Goal: Task Accomplishment & Management: Manage account settings

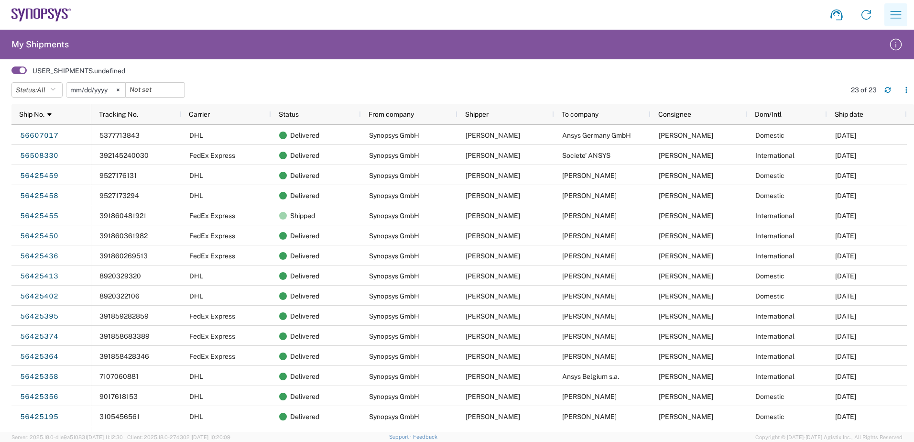
click at [900, 15] on icon "button" at bounding box center [895, 14] width 11 height 7
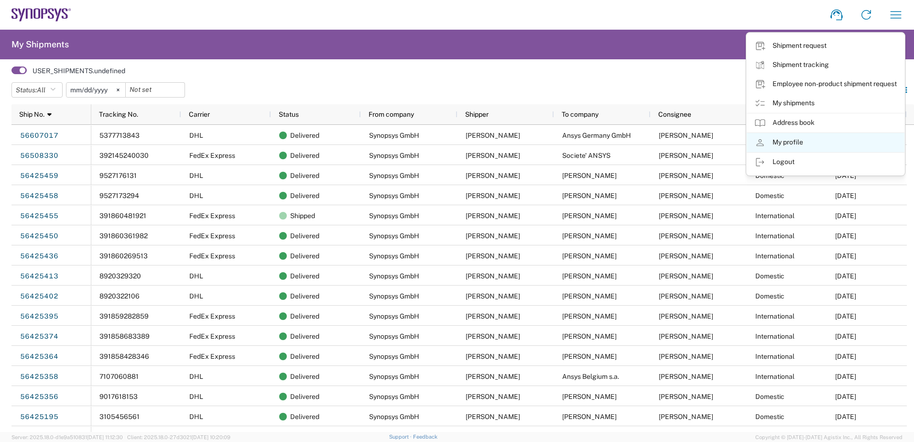
click at [801, 147] on link "My profile" at bounding box center [825, 142] width 158 height 19
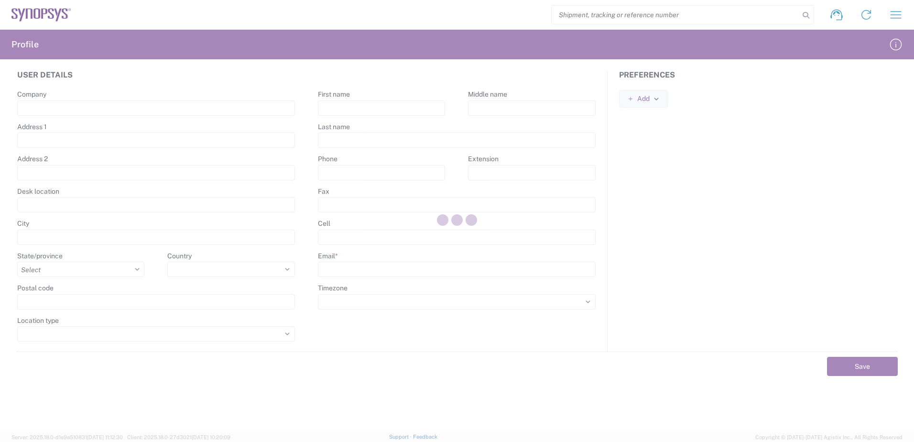
type input "[STREET_ADDRESS]"
type input "[GEOGRAPHIC_DATA]"
select select
type input "10551"
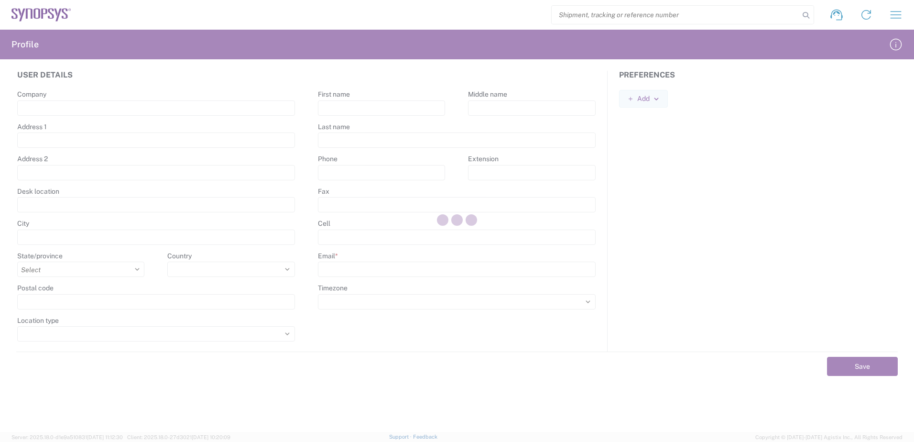
select select
type input "[PERSON_NAME]"
type input "Vuorela"
type input "004930520060170"
type input "[EMAIL_ADDRESS][DOMAIN_NAME]"
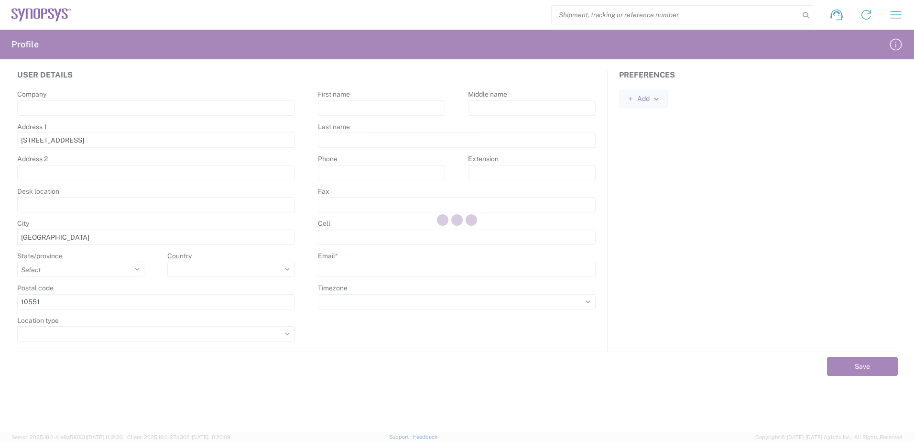
select select
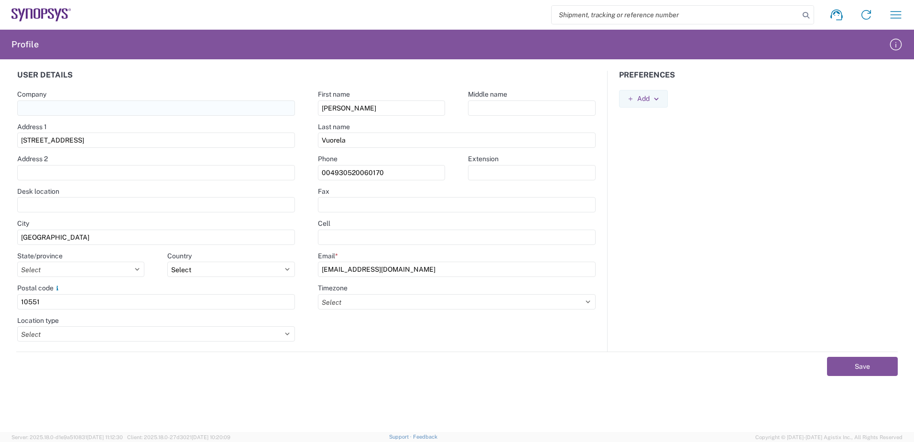
click at [52, 108] on input "text" at bounding box center [156, 107] width 278 height 15
click at [122, 107] on input "Synopsys" at bounding box center [156, 107] width 278 height 15
type input "Synopsys GmbH"
click at [369, 405] on form "User details Company Synopsys GmbH Address [STREET_ADDRESS] Address 2 Desk loca…" at bounding box center [457, 251] width 902 height 361
drag, startPoint x: 389, startPoint y: 171, endPoint x: 339, endPoint y: 175, distance: 50.4
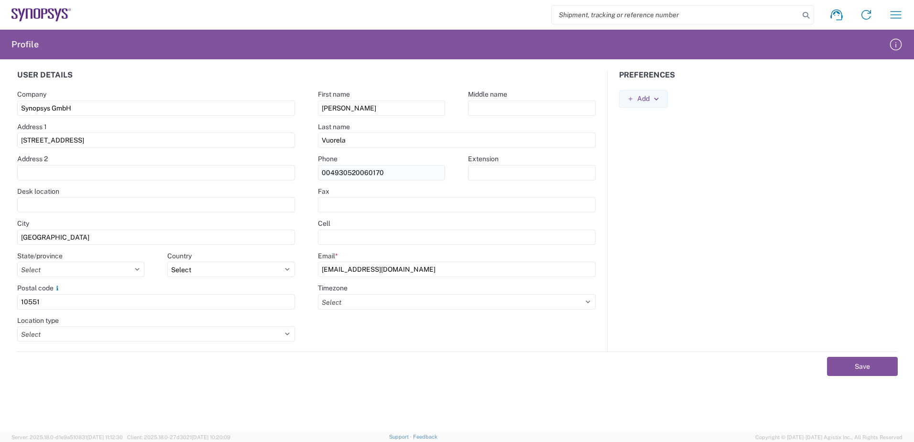
click at [339, 175] on input "004930520060170" at bounding box center [381, 172] width 127 height 15
paste input "15111106315"
type input "004915111106315"
click at [345, 386] on form "User details Company Synopsys GmbH Address [STREET_ADDRESS] Address 2 Desk loca…" at bounding box center [457, 251] width 902 height 361
click at [341, 302] on select "Select ACT AET AGT ART AST [GEOGRAPHIC_DATA]/[GEOGRAPHIC_DATA] [GEOGRAPHIC_DATA…" at bounding box center [457, 301] width 278 height 15
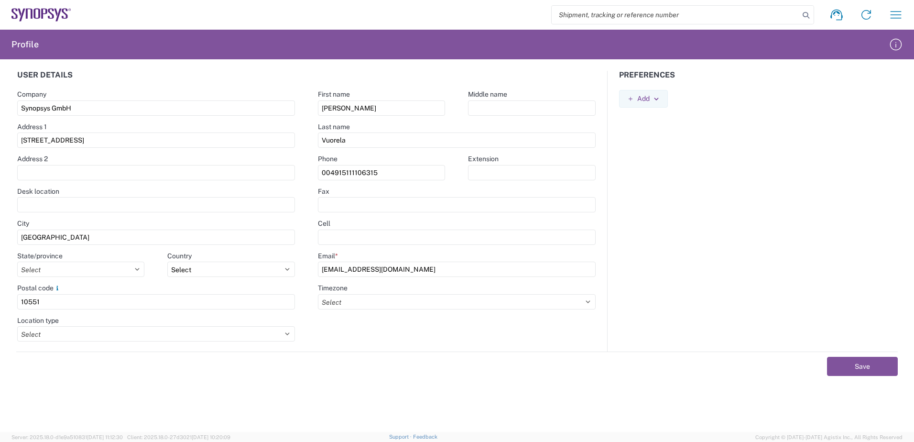
select select "Europe/[GEOGRAPHIC_DATA]"
click at [318, 294] on select "Select ACT AET AGT ART AST [GEOGRAPHIC_DATA]/[GEOGRAPHIC_DATA] [GEOGRAPHIC_DATA…" at bounding box center [457, 301] width 278 height 15
click at [135, 264] on select "Select [GEOGRAPHIC_DATA] [GEOGRAPHIC_DATA] [GEOGRAPHIC_DATA] [GEOGRAPHIC_DATA] …" at bounding box center [81, 268] width 128 height 15
select select "11"
click at [17, 261] on select "Select [GEOGRAPHIC_DATA] [GEOGRAPHIC_DATA] [GEOGRAPHIC_DATA] [GEOGRAPHIC_DATA] …" at bounding box center [81, 268] width 128 height 15
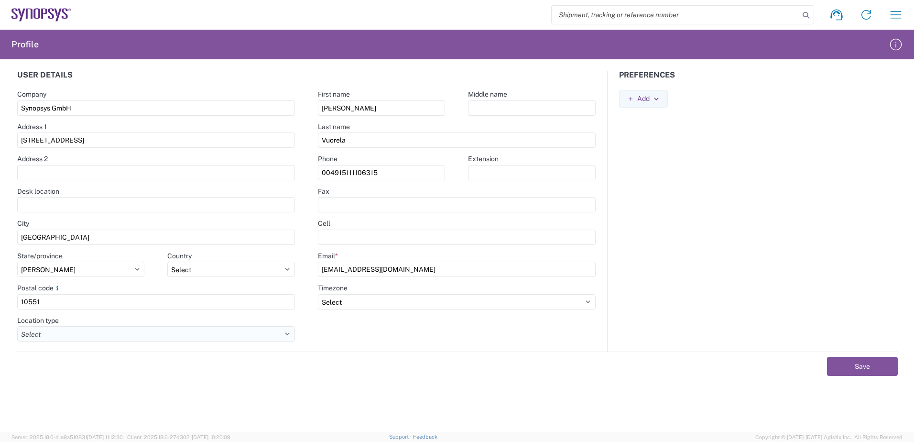
click at [171, 330] on select "Select Business No Loading Dock Business (General) Business with Loading Dock C…" at bounding box center [156, 333] width 278 height 15
select select "BUSI"
click at [17, 326] on select "Select Business No Loading Dock Business (General) Business with Loading Dock C…" at bounding box center [156, 333] width 278 height 15
click at [225, 404] on form "User details Company Synopsys GmbH Address [STREET_ADDRESS] Address 2 Desk loca…" at bounding box center [457, 251] width 902 height 361
click at [842, 361] on button "Save" at bounding box center [862, 365] width 71 height 19
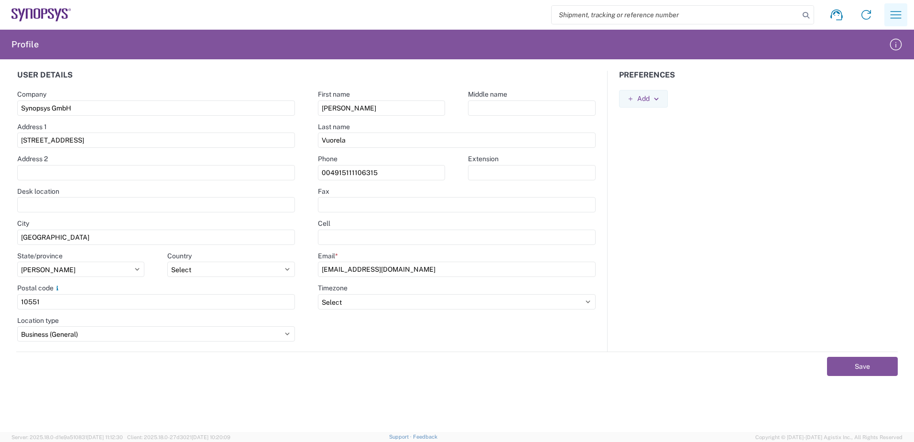
click at [894, 13] on icon "button" at bounding box center [895, 14] width 15 height 15
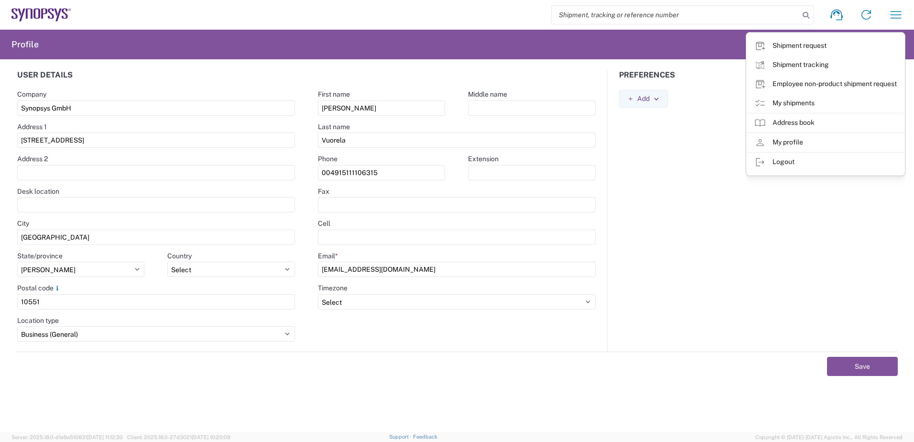
click at [588, 392] on form "User details Company Synopsys GmbH Address [STREET_ADDRESS] Address 2 Desk loca…" at bounding box center [457, 251] width 902 height 361
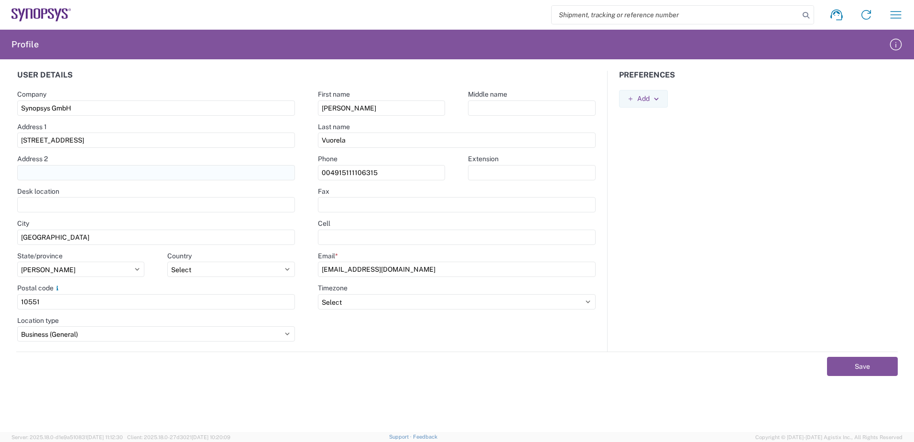
click at [69, 173] on input "text" at bounding box center [156, 172] width 278 height 15
click at [378, 407] on form "User details Company Synopsys GmbH Address [STREET_ADDRESS] Address 2 3H Desk l…" at bounding box center [457, 251] width 902 height 361
click at [72, 175] on input "3H" at bounding box center [156, 172] width 278 height 15
type input "3h, 1 etage"
click at [244, 378] on form "User details Company Synopsys GmbH Address [STREET_ADDRESS] Address 2 3h, 1 eta…" at bounding box center [457, 251] width 902 height 361
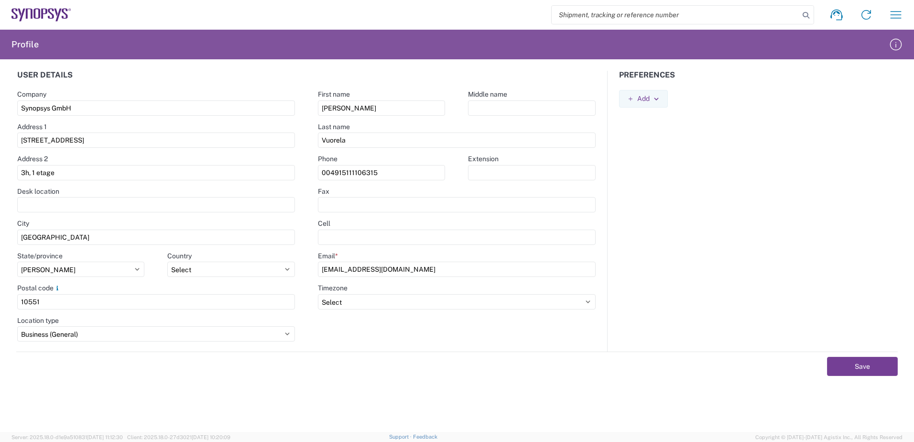
click at [869, 364] on button "Save" at bounding box center [862, 365] width 71 height 19
click at [326, 379] on form "User details Company Synopsys GmbH Address [STREET_ADDRESS] Address 2 3h, 1 eta…" at bounding box center [457, 251] width 902 height 361
